Goal: Transaction & Acquisition: Download file/media

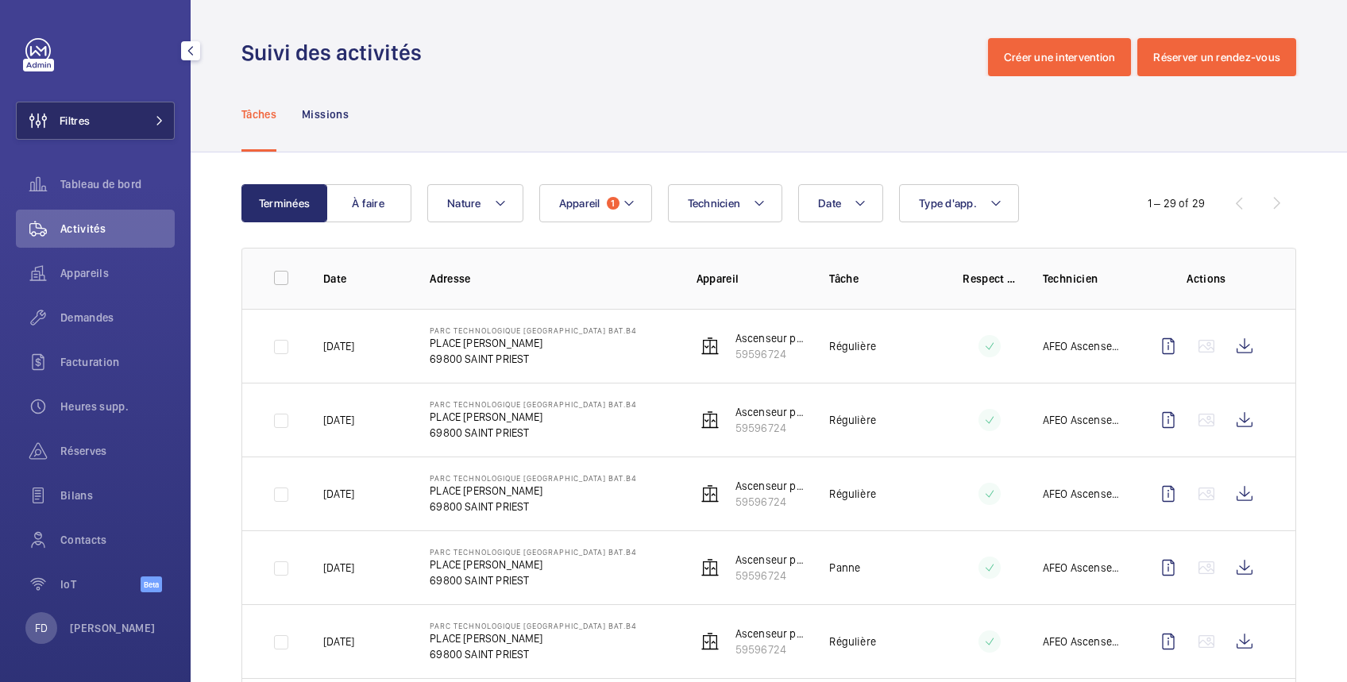
click at [121, 122] on button "Filtres" at bounding box center [95, 121] width 159 height 38
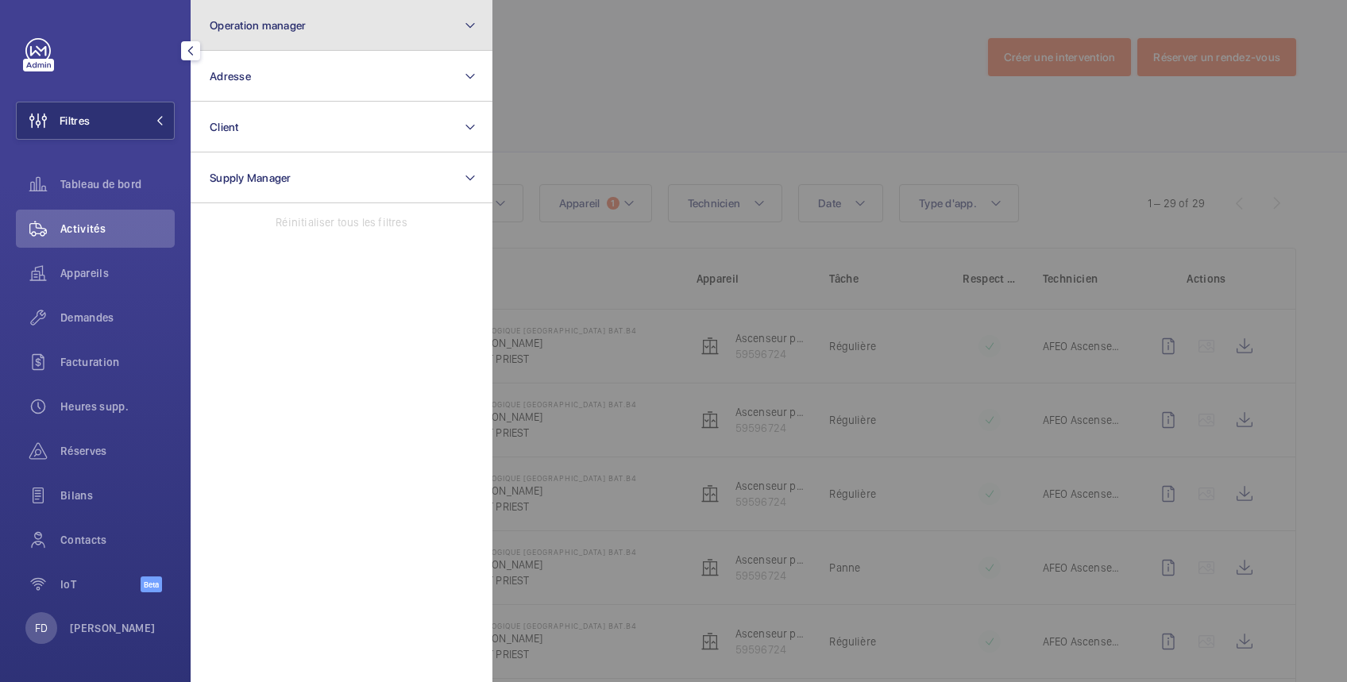
click at [267, 25] on span "Operation manager" at bounding box center [258, 25] width 96 height 13
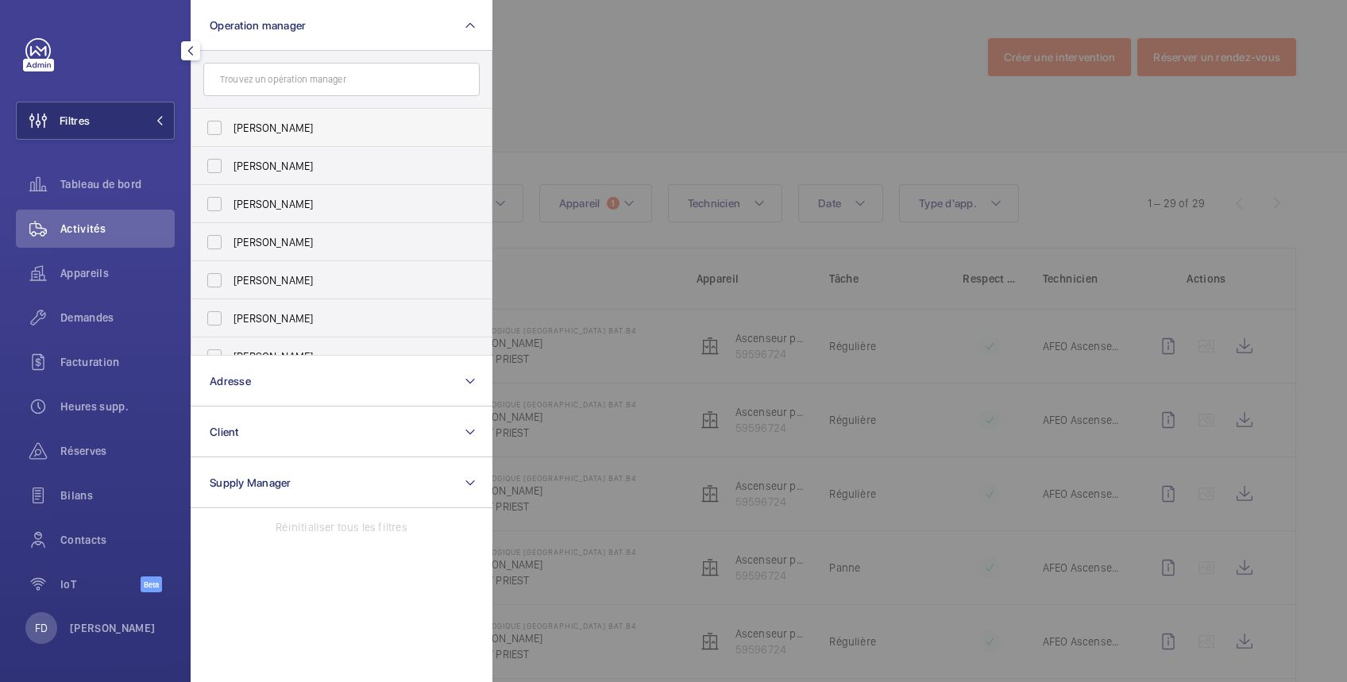
click at [278, 127] on span "[PERSON_NAME]" at bounding box center [342, 128] width 218 height 16
click at [230, 127] on input "[PERSON_NAME]" at bounding box center [215, 128] width 32 height 32
checkbox input "true"
click at [607, 35] on div at bounding box center [1165, 341] width 1347 height 682
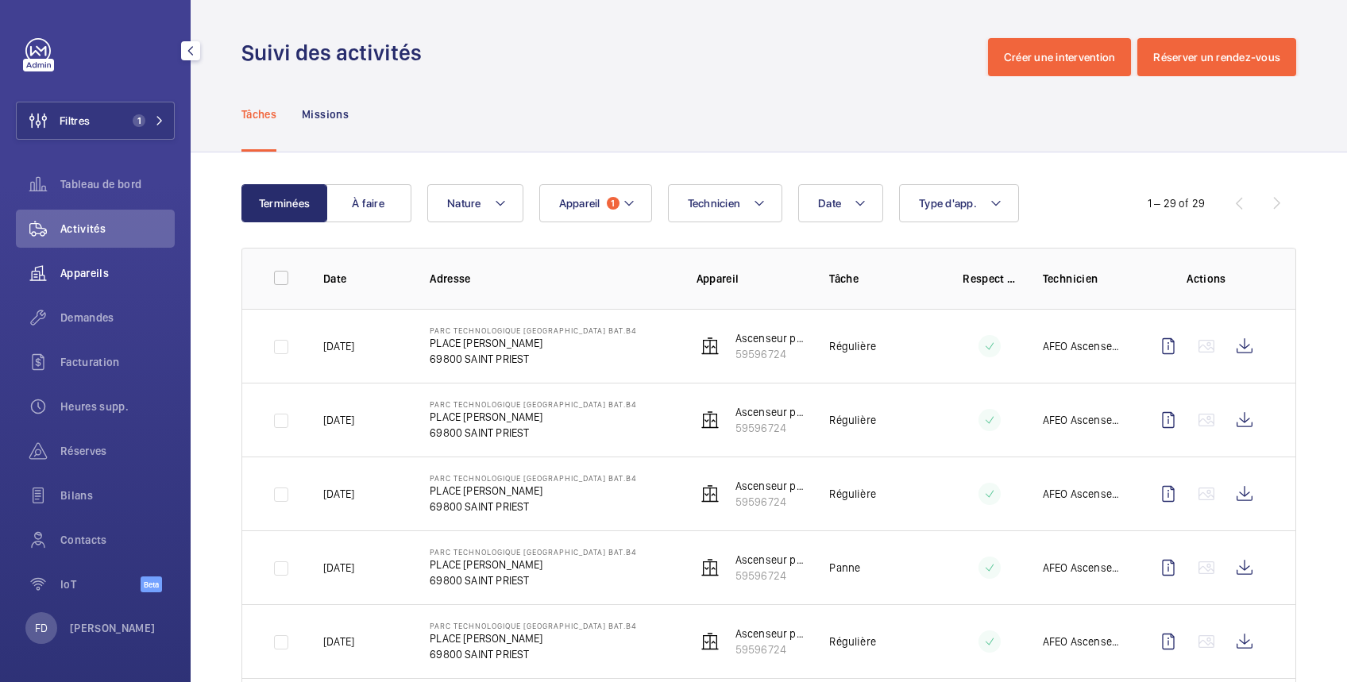
click at [96, 269] on span "Appareils" at bounding box center [117, 273] width 114 height 16
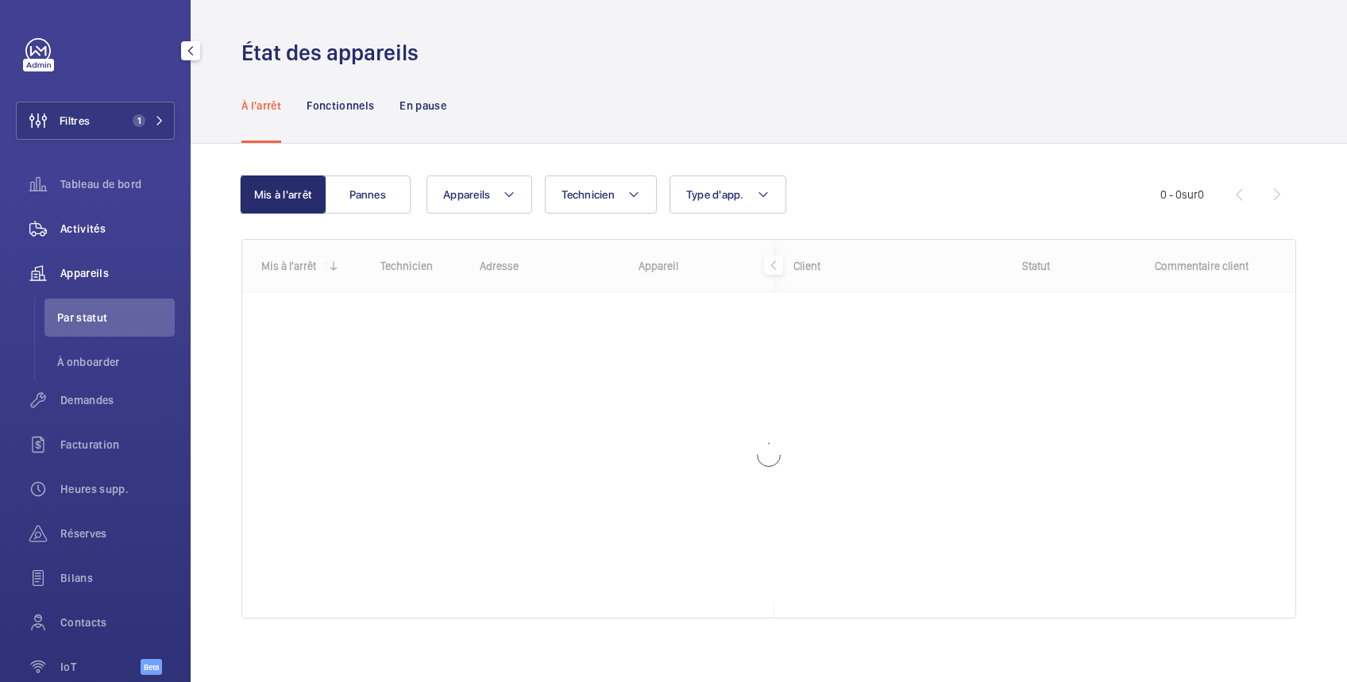
click at [90, 222] on span "Activités" at bounding box center [117, 229] width 114 height 16
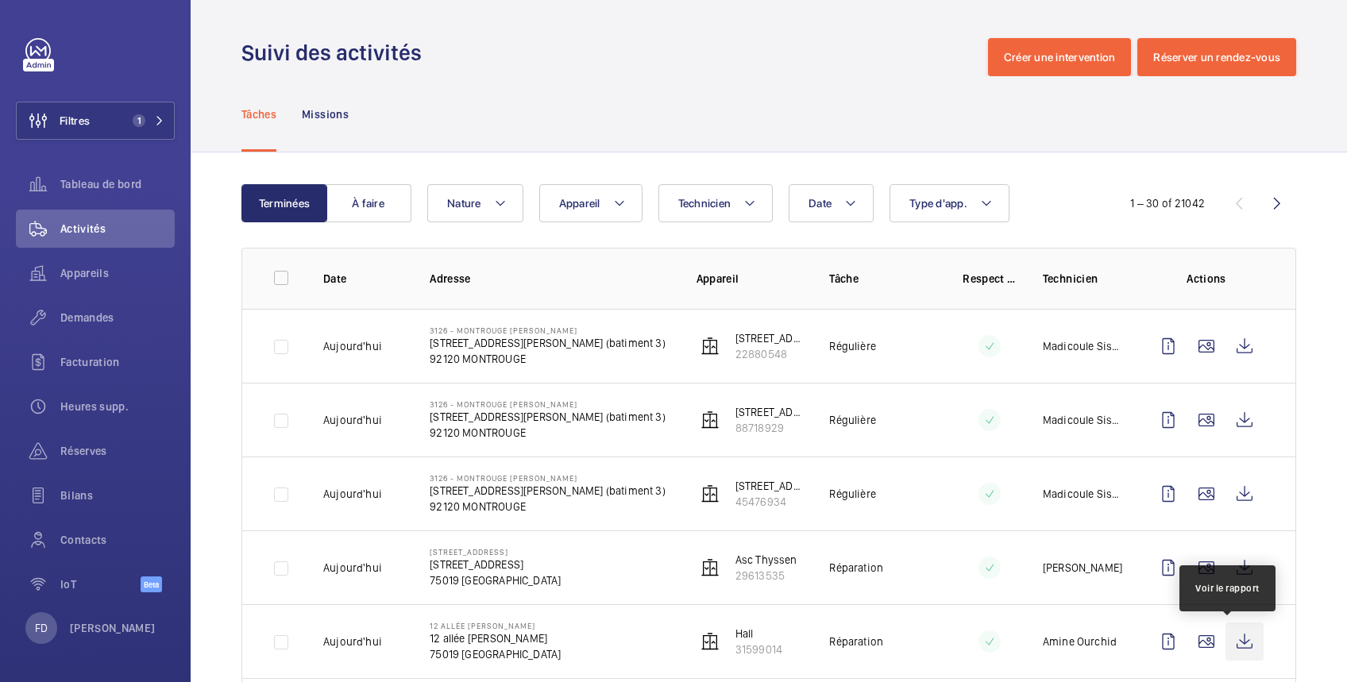
click at [1227, 639] on wm-front-icon-button at bounding box center [1244, 642] width 38 height 38
